Goal: Check status: Check status

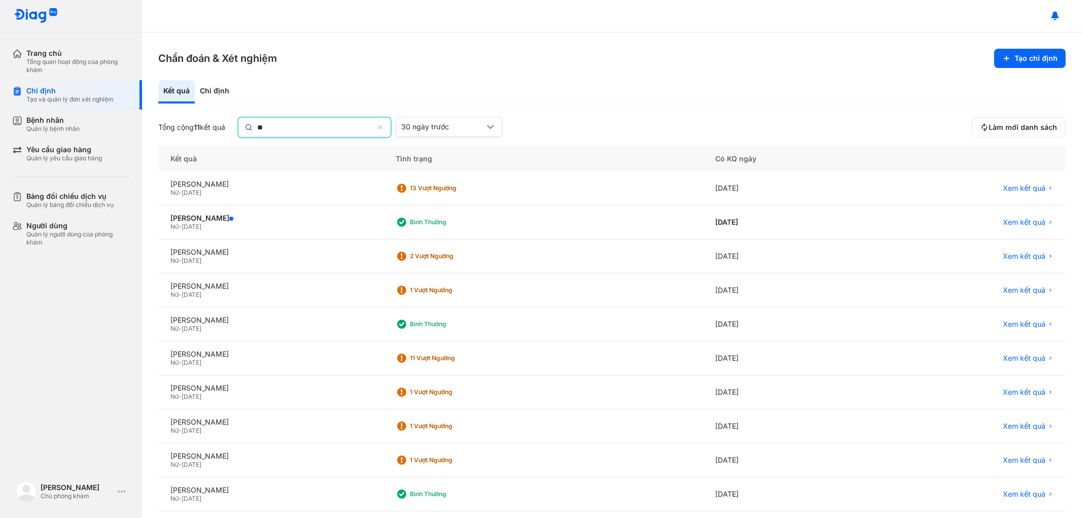
scroll to position [44, 0]
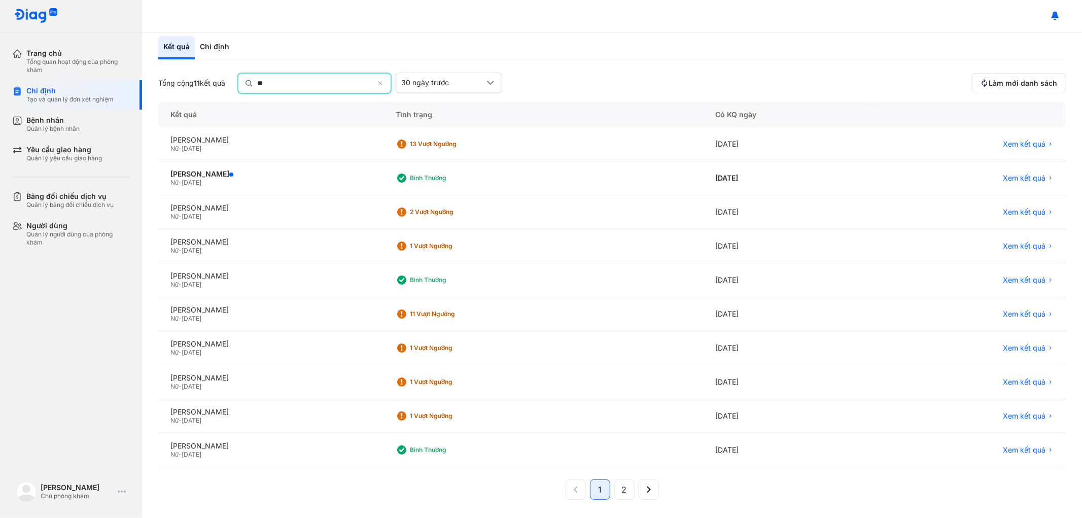
click at [384, 81] on icon at bounding box center [381, 84] width 7 height 8
click at [374, 81] on input "**" at bounding box center [315, 83] width 117 height 18
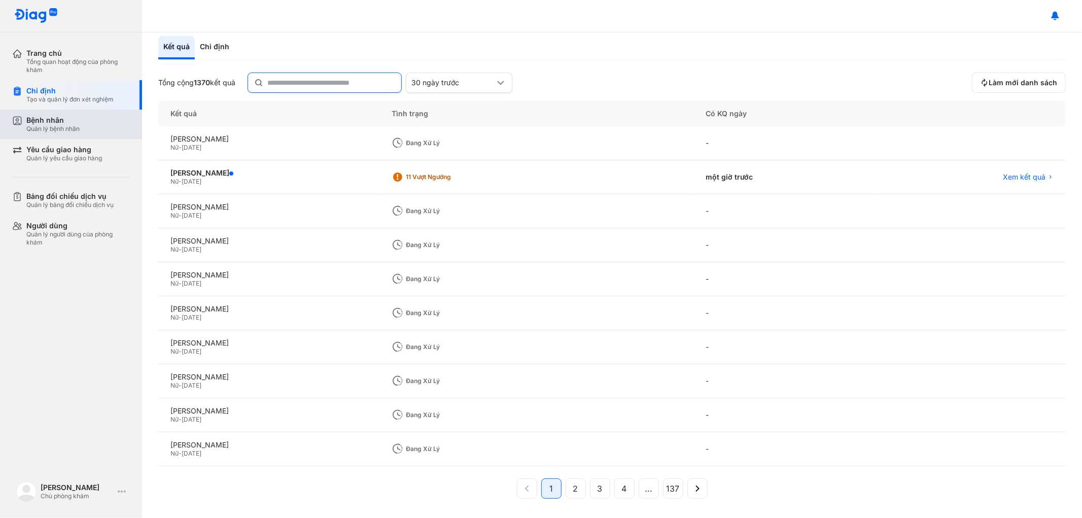
click at [41, 120] on div "Bệnh nhân" at bounding box center [52, 120] width 53 height 9
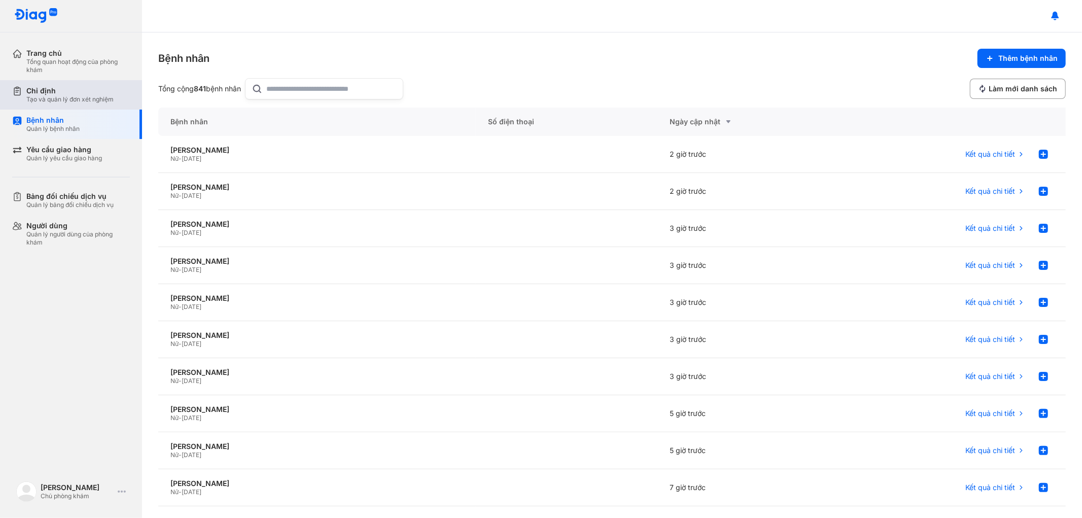
click at [76, 94] on div "Chỉ định" at bounding box center [69, 90] width 87 height 9
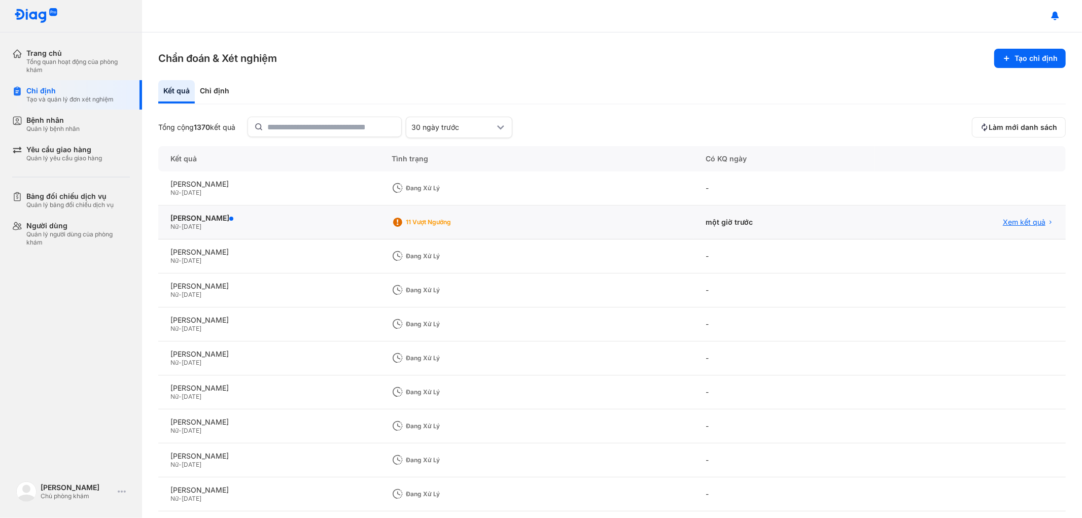
click at [1016, 221] on span "Xem kết quả" at bounding box center [1024, 222] width 43 height 9
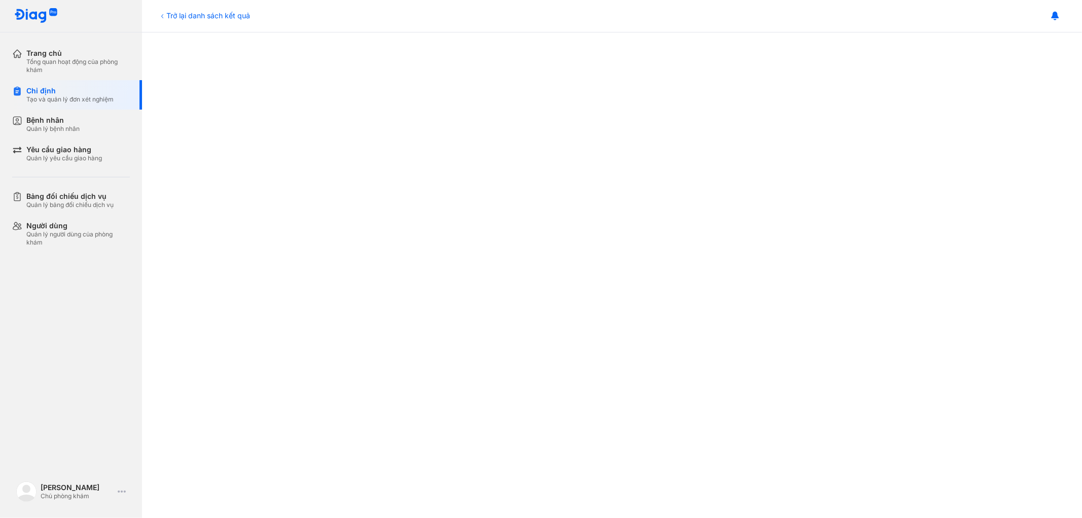
scroll to position [507, 0]
click at [171, 11] on div "Trở lại danh sách kết quả" at bounding box center [204, 15] width 92 height 11
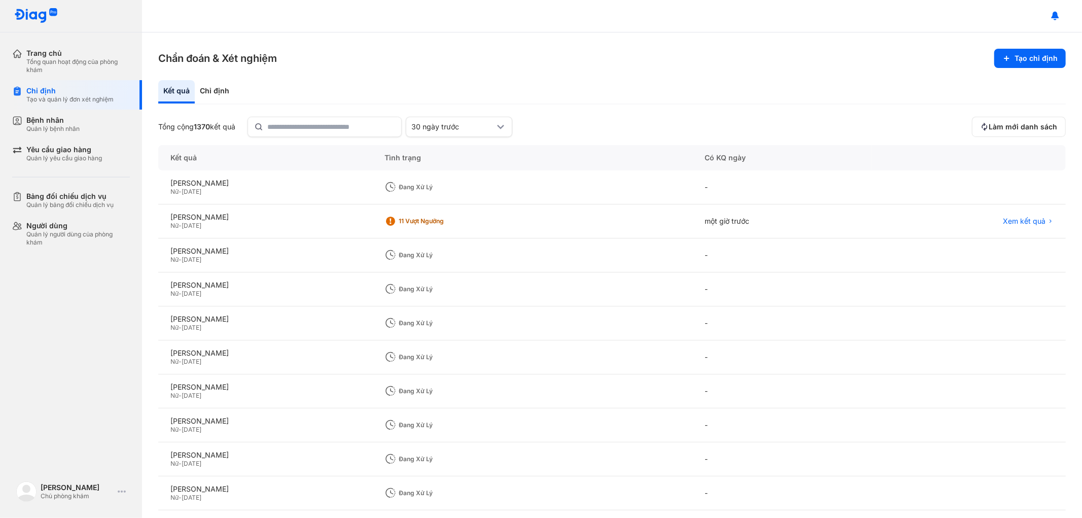
scroll to position [45, 0]
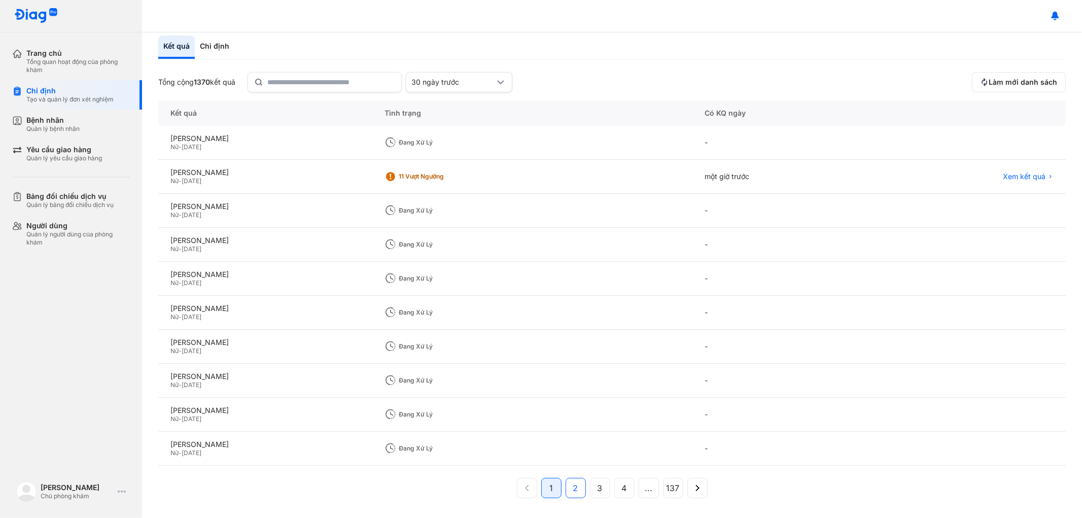
click at [573, 490] on span "2" at bounding box center [575, 488] width 5 height 12
